Goal: Information Seeking & Learning: Learn about a topic

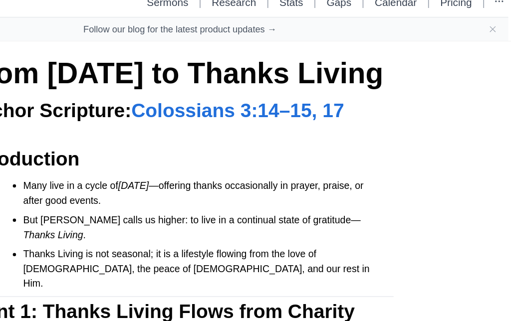
click at [492, 30] on icon "Close banner" at bounding box center [496, 28] width 8 height 8
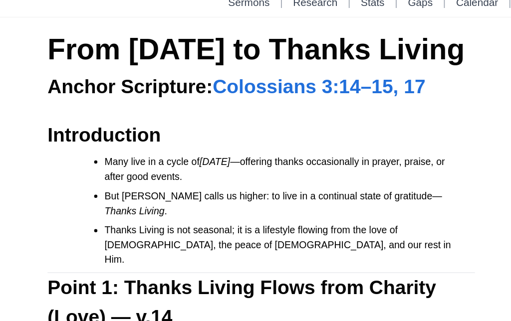
click at [230, 6] on link "Sermons" at bounding box center [246, 7] width 32 height 8
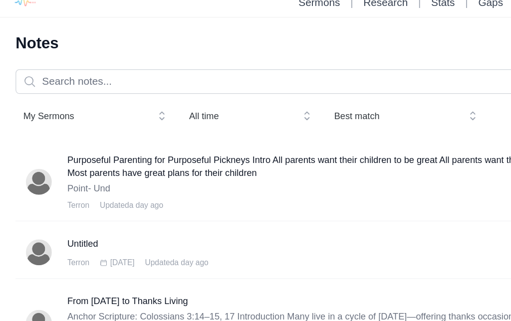
click at [71, 132] on h3 "Purposeful Parenting for Purposeful Pickneys Intro All parents want their child…" at bounding box center [259, 134] width 415 height 20
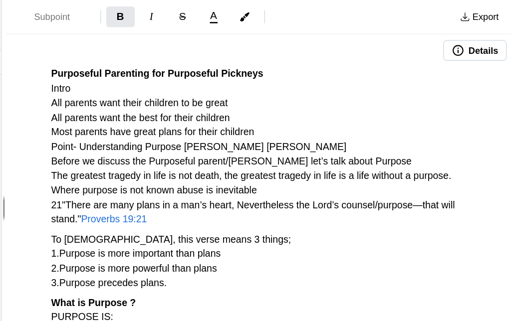
click at [465, 11] on button "Export" at bounding box center [486, 13] width 42 height 16
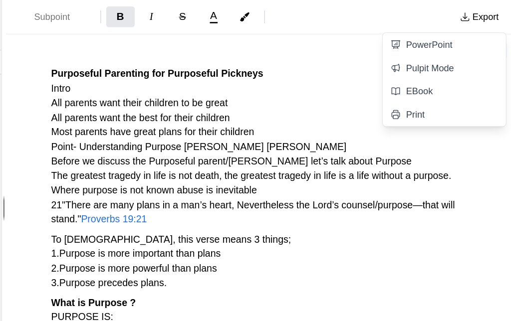
click at [411, 54] on link "Pulpit Mode" at bounding box center [458, 52] width 95 height 18
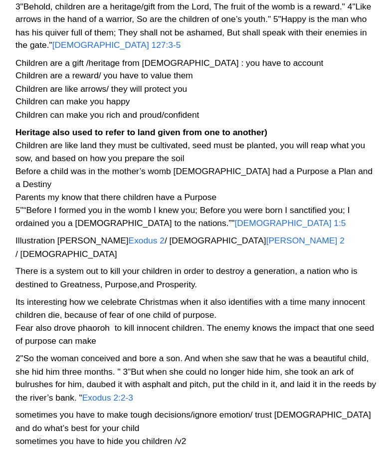
scroll to position [572, 0]
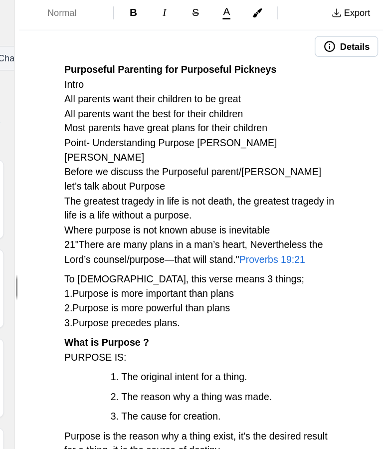
click at [337, 9] on button "Export" at bounding box center [358, 13] width 42 height 16
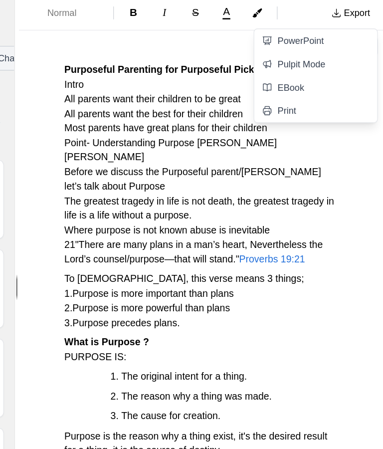
click at [284, 33] on link "PowerPoint" at bounding box center [331, 34] width 95 height 18
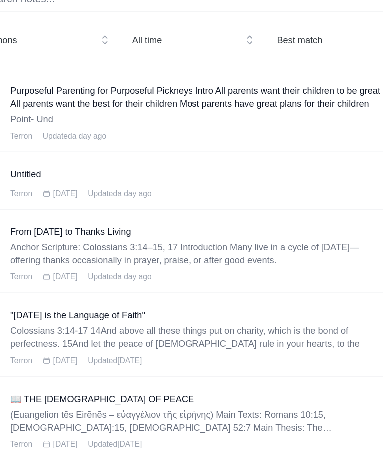
click at [178, 255] on p "Anchor Scripture: Colossians 3:14–15, 17 Introduction Many live in a cycle of […" at bounding box center [151, 265] width 287 height 20
click at [72, 243] on h3 "From [DATE] to Thanks Living" at bounding box center [151, 248] width 287 height 10
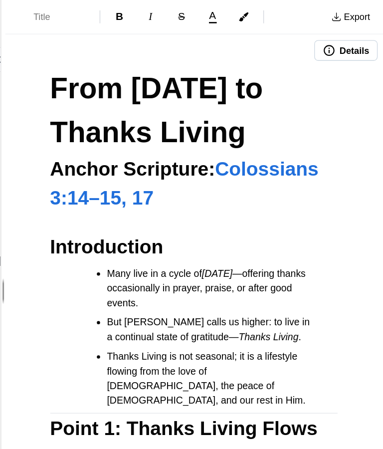
click at [337, 13] on button "Export" at bounding box center [358, 13] width 42 height 16
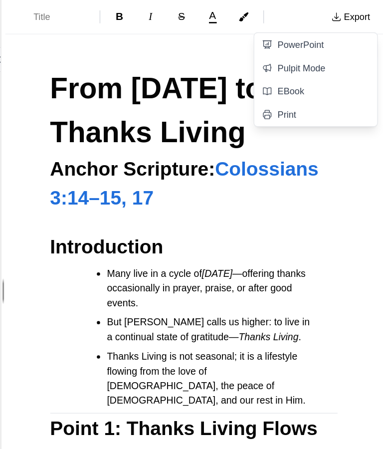
click at [284, 72] on link "EBook" at bounding box center [331, 70] width 95 height 18
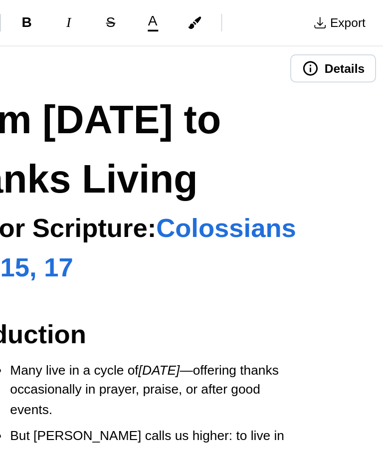
click at [337, 12] on button "Export" at bounding box center [358, 13] width 42 height 16
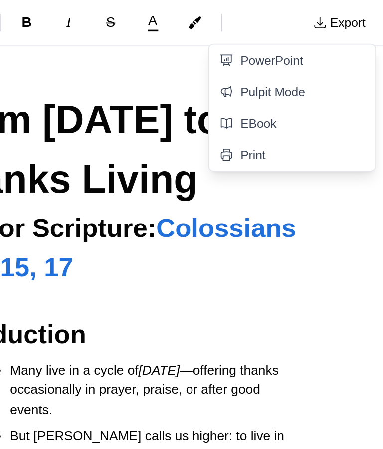
click at [284, 34] on link "PowerPoint" at bounding box center [331, 34] width 95 height 18
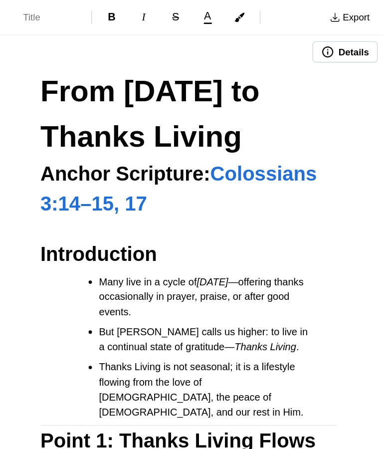
click at [337, 10] on button "Export" at bounding box center [358, 13] width 42 height 16
click at [337, 12] on button "Export" at bounding box center [358, 13] width 42 height 16
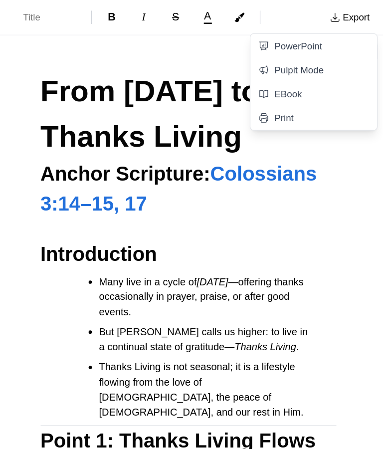
click at [284, 57] on link "Pulpit Mode" at bounding box center [331, 52] width 95 height 18
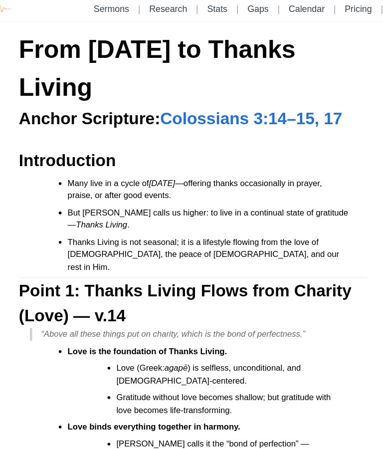
click at [271, 110] on span "Colossians 3:14–15, 17" at bounding box center [244, 106] width 164 height 16
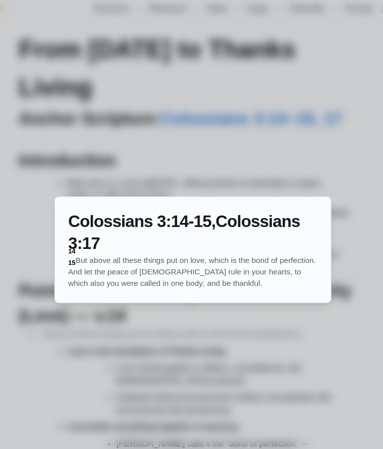
click at [300, 145] on div at bounding box center [191, 224] width 383 height 449
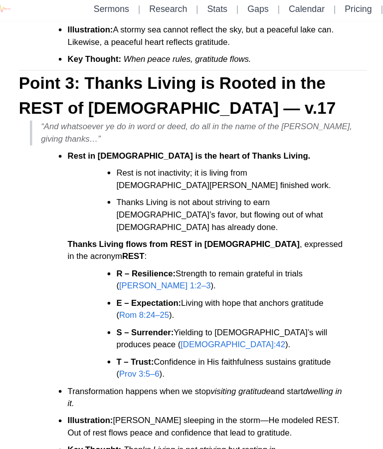
scroll to position [653, 0]
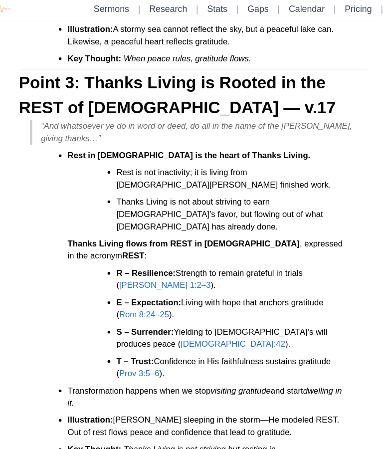
click at [152, 252] on span "[PERSON_NAME] 1:2–3" at bounding box center [166, 256] width 82 height 8
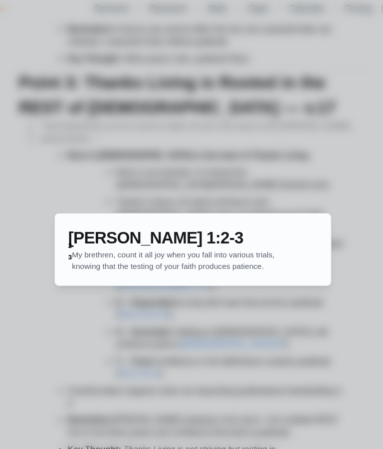
click at [164, 289] on div at bounding box center [191, 224] width 383 height 449
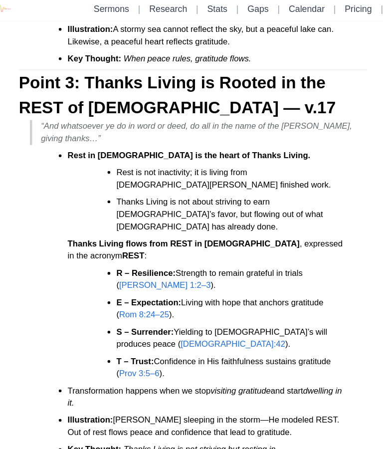
click at [162, 293] on li "S – Surrender: Yielding to [DEMOGRAPHIC_DATA]’s will produces peace ( [DEMOGRAP…" at bounding box center [219, 304] width 193 height 22
click at [218, 266] on li "E – Expectation: Living with hope that anchors gratitude ( Rom 8:24–25 )." at bounding box center [219, 277] width 193 height 22
click at [180, 305] on span "[DEMOGRAPHIC_DATA]:42" at bounding box center [227, 309] width 94 height 8
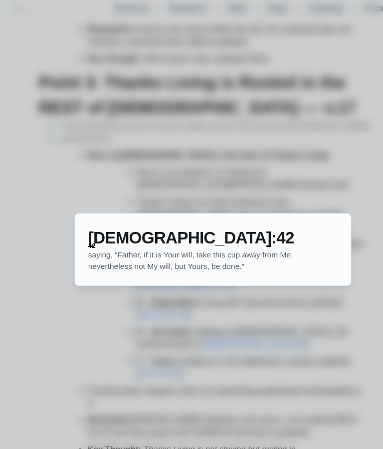
click at [197, 280] on div at bounding box center [191, 224] width 383 height 449
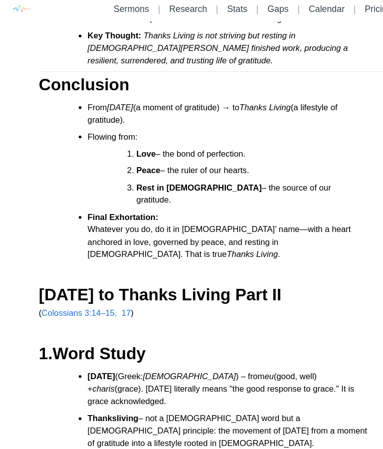
scroll to position [1011, 0]
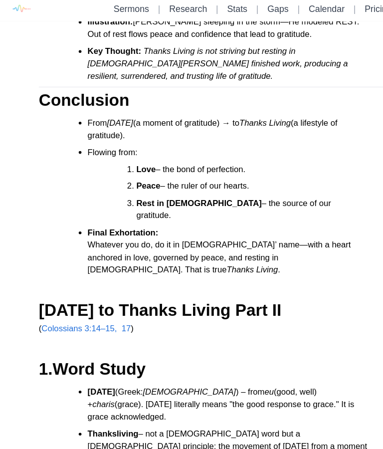
click at [95, 291] on span "Colossians 3:14–15, 17" at bounding box center [77, 295] width 80 height 8
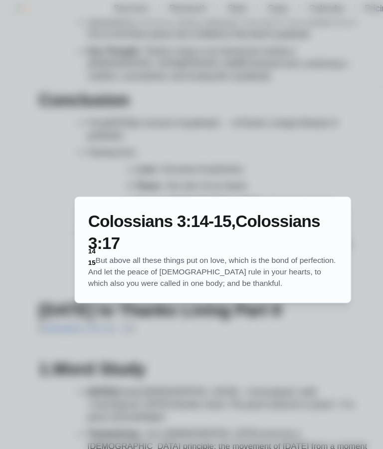
click at [155, 294] on div at bounding box center [191, 224] width 383 height 449
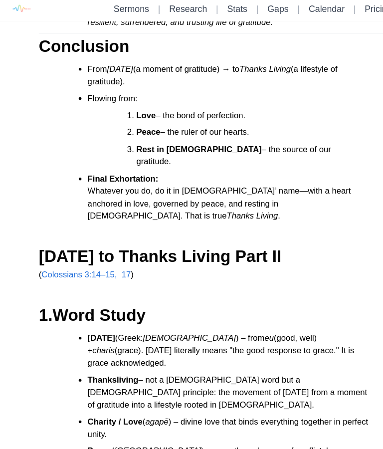
scroll to position [1059, 0]
click at [128, 241] on p "( [DEMOGRAPHIC_DATA] 3:14–15, 17 )" at bounding box center [191, 246] width 313 height 11
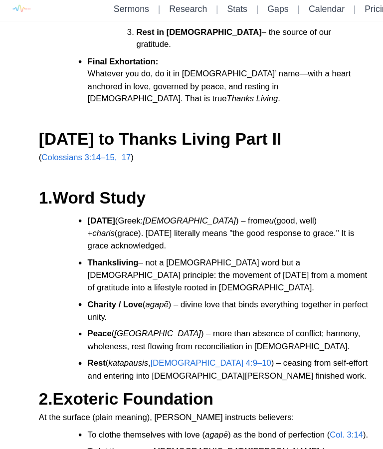
scroll to position [1164, 0]
click at [192, 321] on span "[DEMOGRAPHIC_DATA] 4:9–10" at bounding box center [189, 326] width 109 height 8
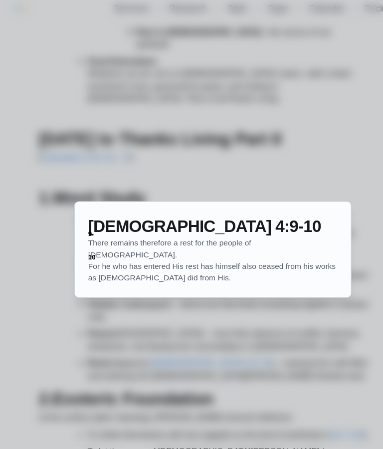
click at [197, 313] on div at bounding box center [191, 224] width 383 height 449
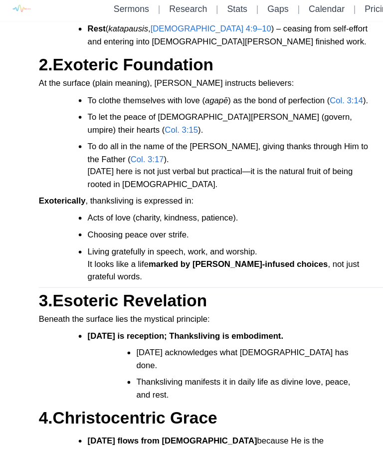
scroll to position [1430, 0]
